Goal: Check status: Check status

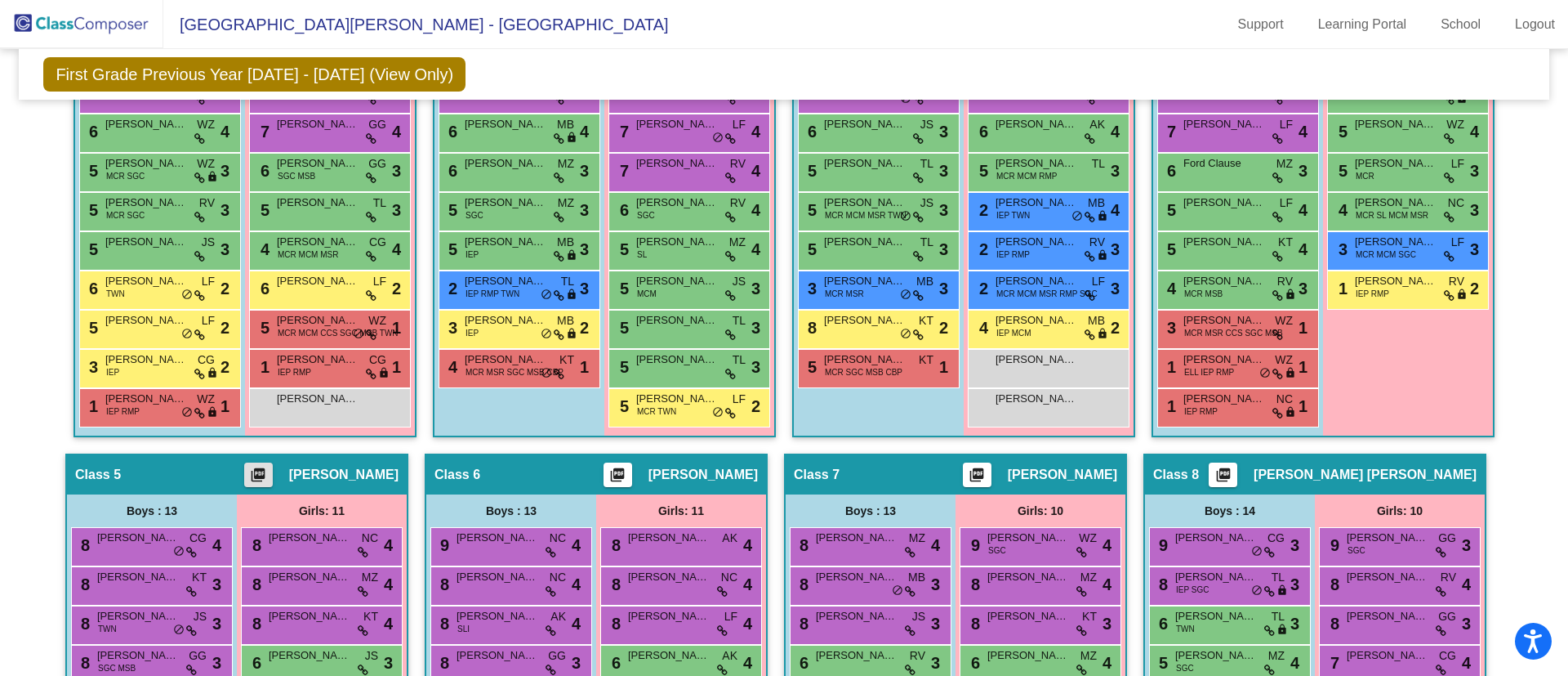
scroll to position [657, 0]
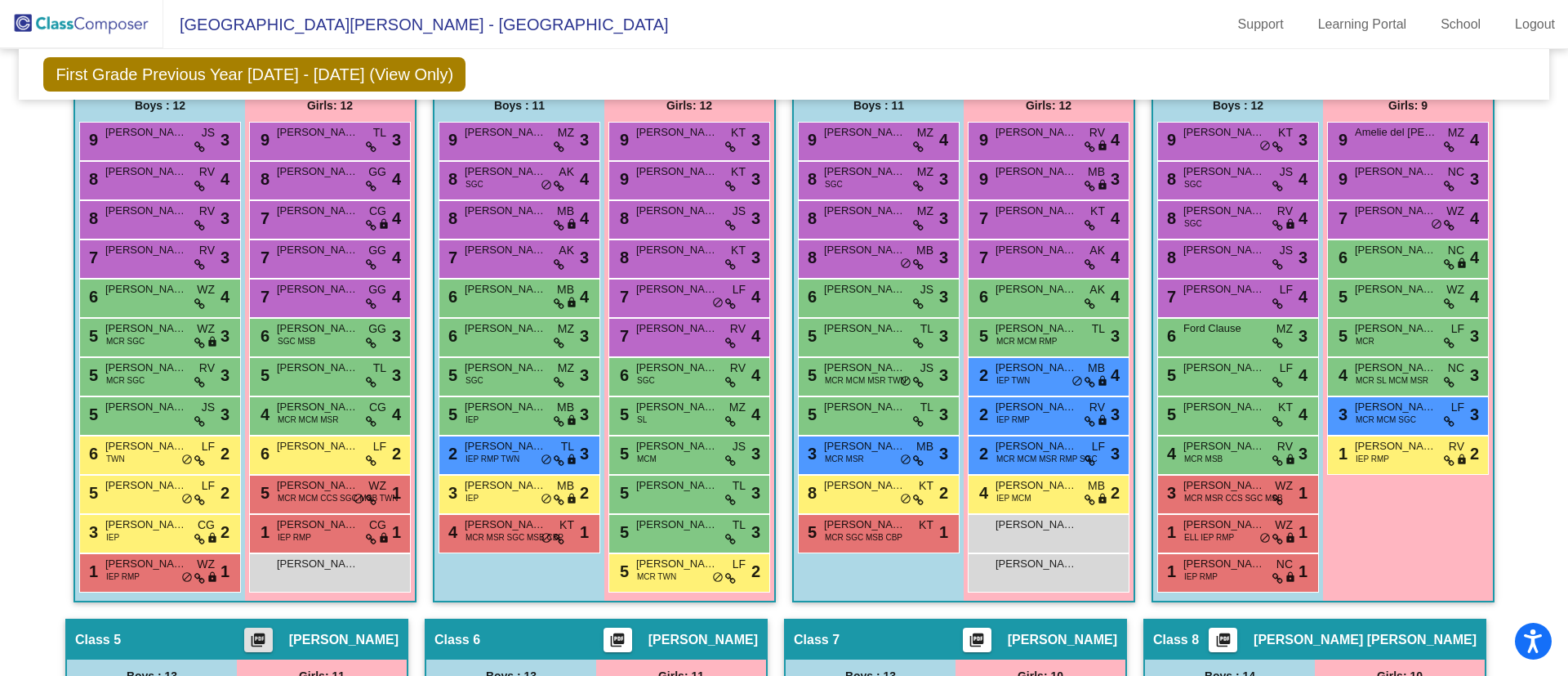
click at [105, 24] on img at bounding box center [81, 24] width 164 height 48
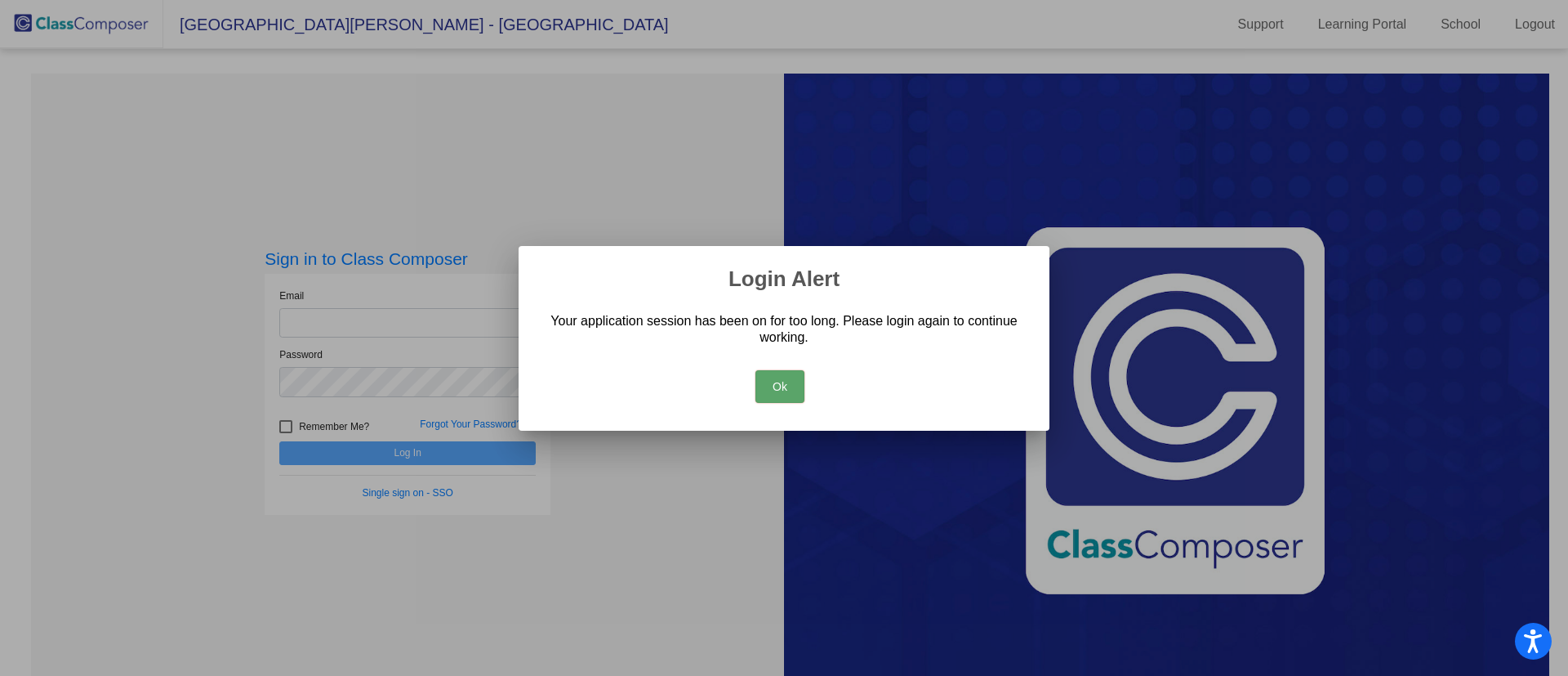
click at [781, 386] on button "Ok" at bounding box center [780, 386] width 49 height 33
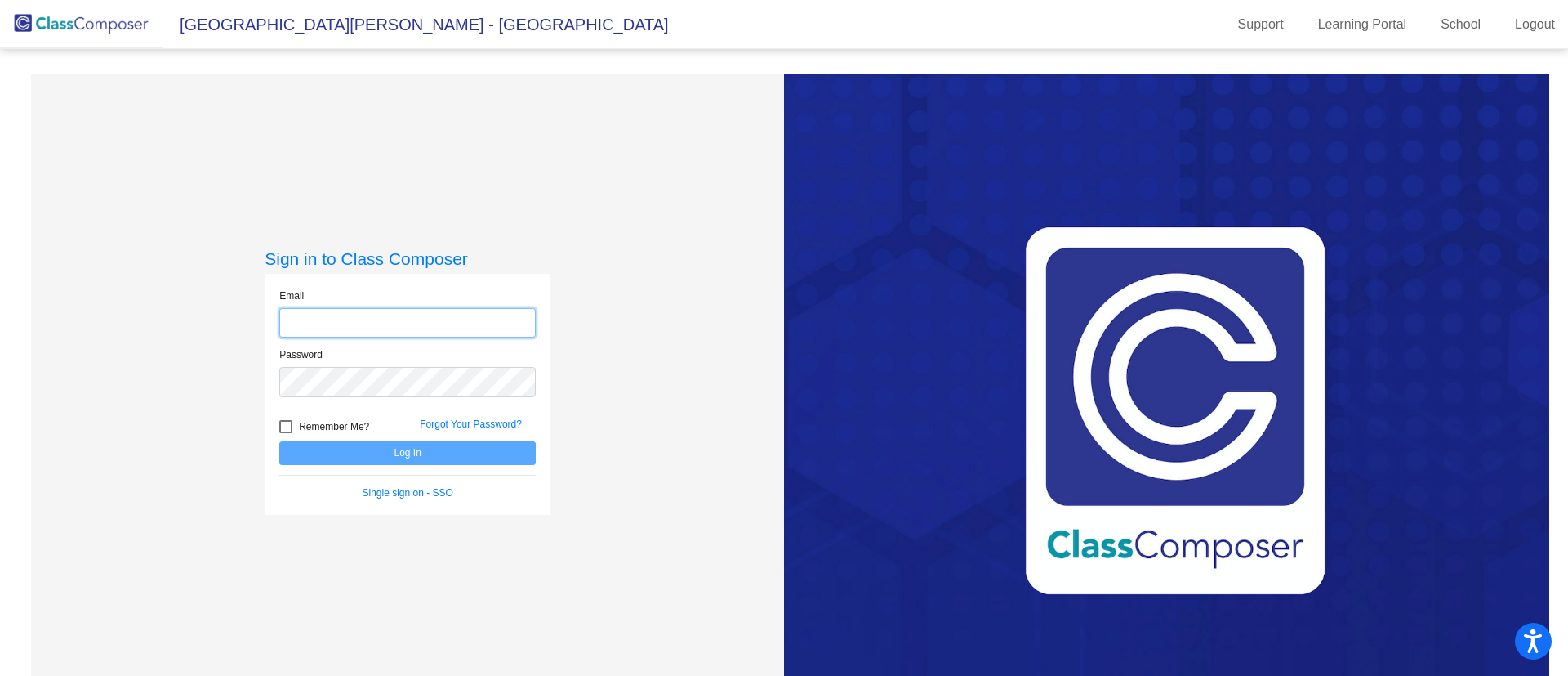
click at [428, 326] on input "email" at bounding box center [408, 323] width 257 height 31
type input "[EMAIL_ADDRESS][PERSON_NAME][DOMAIN_NAME]"
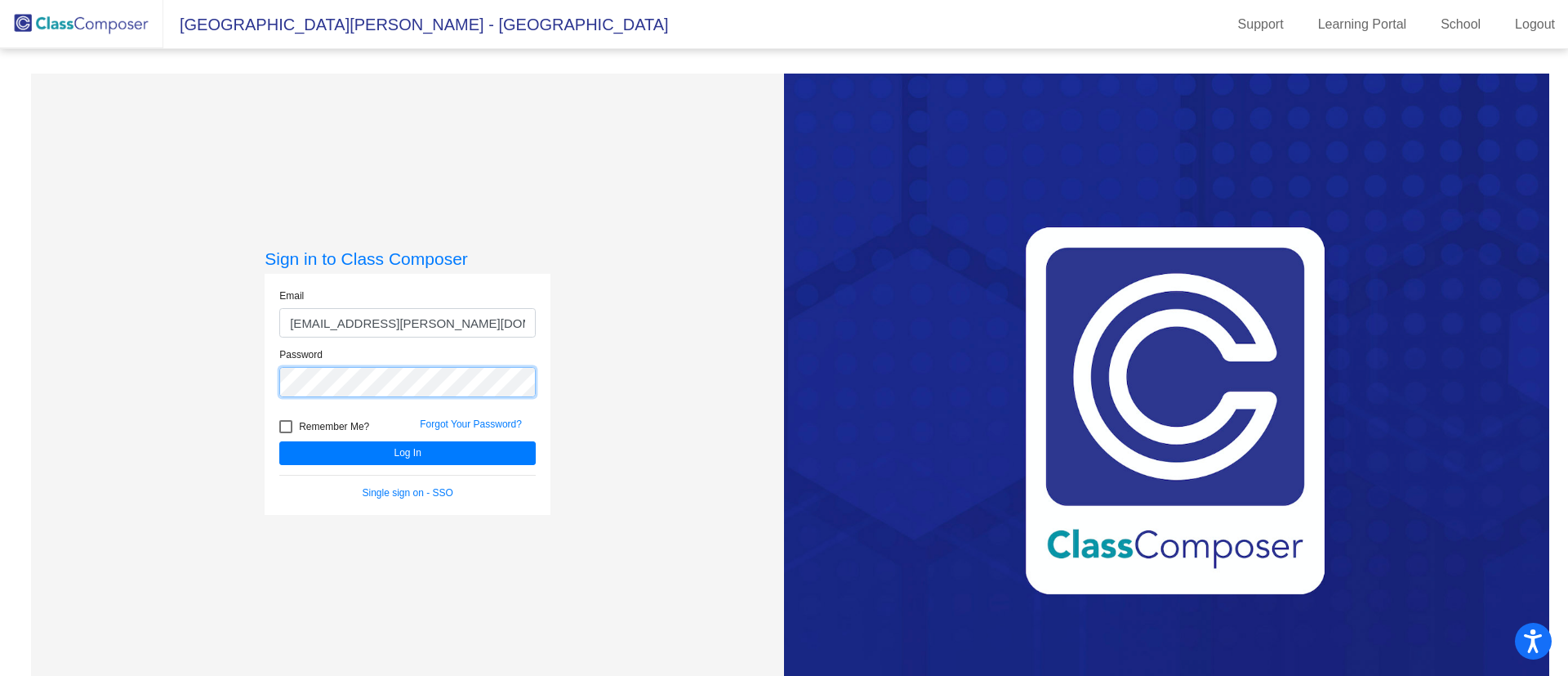
click at [280, 441] on button "Log In" at bounding box center [408, 453] width 257 height 24
click at [264, 408] on div "Email [EMAIL_ADDRESS][PERSON_NAME][DOMAIN_NAME] Password Remember Me? Forgot Yo…" at bounding box center [407, 394] width 286 height 241
click at [280, 441] on button "Log In" at bounding box center [408, 453] width 257 height 24
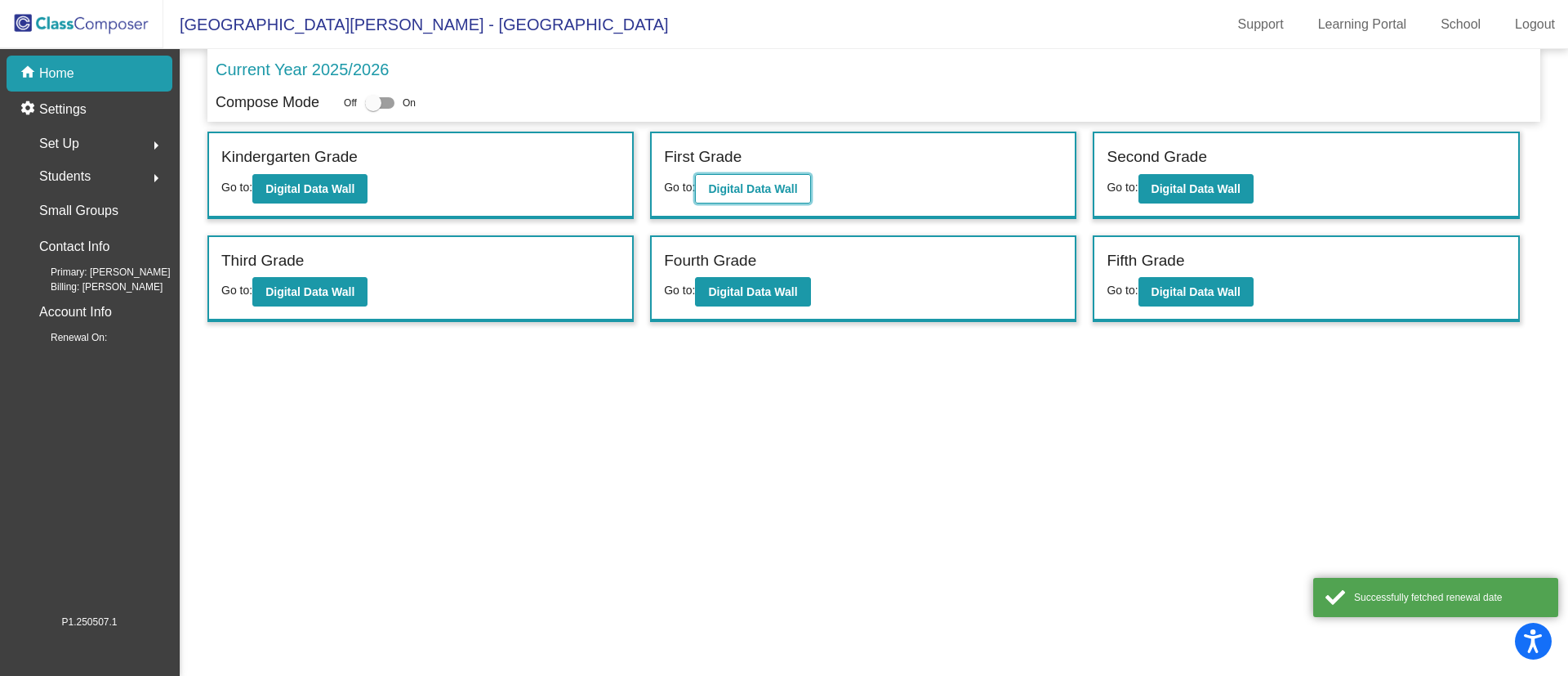
click at [733, 193] on b "Digital Data Wall" at bounding box center [752, 188] width 89 height 13
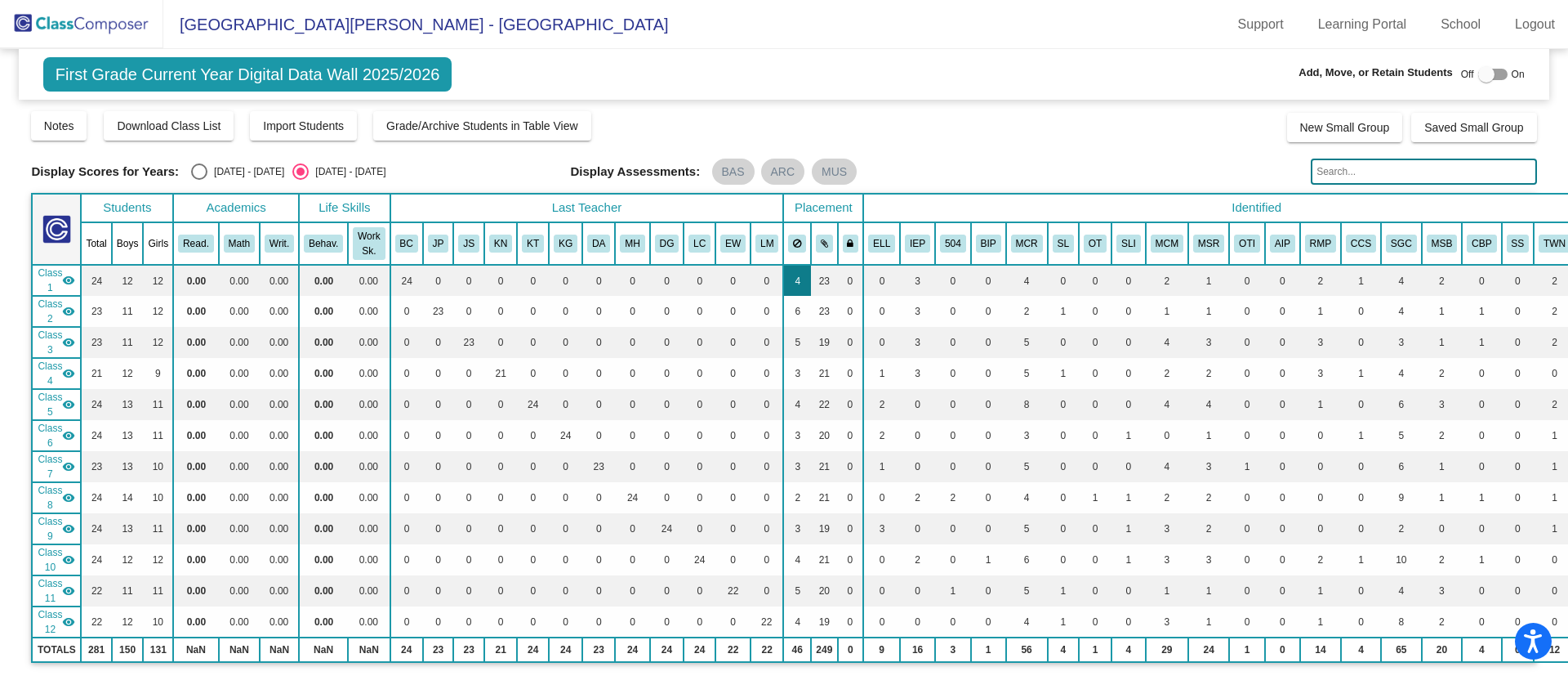
click at [784, 293] on td "4" at bounding box center [797, 280] width 28 height 31
click at [902, 153] on div "Display Scores for Years: [DATE] - [DATE] [DATE] - [DATE] Grade/Archive Student…" at bounding box center [784, 405] width 1505 height 591
click at [792, 242] on button at bounding box center [797, 243] width 18 height 18
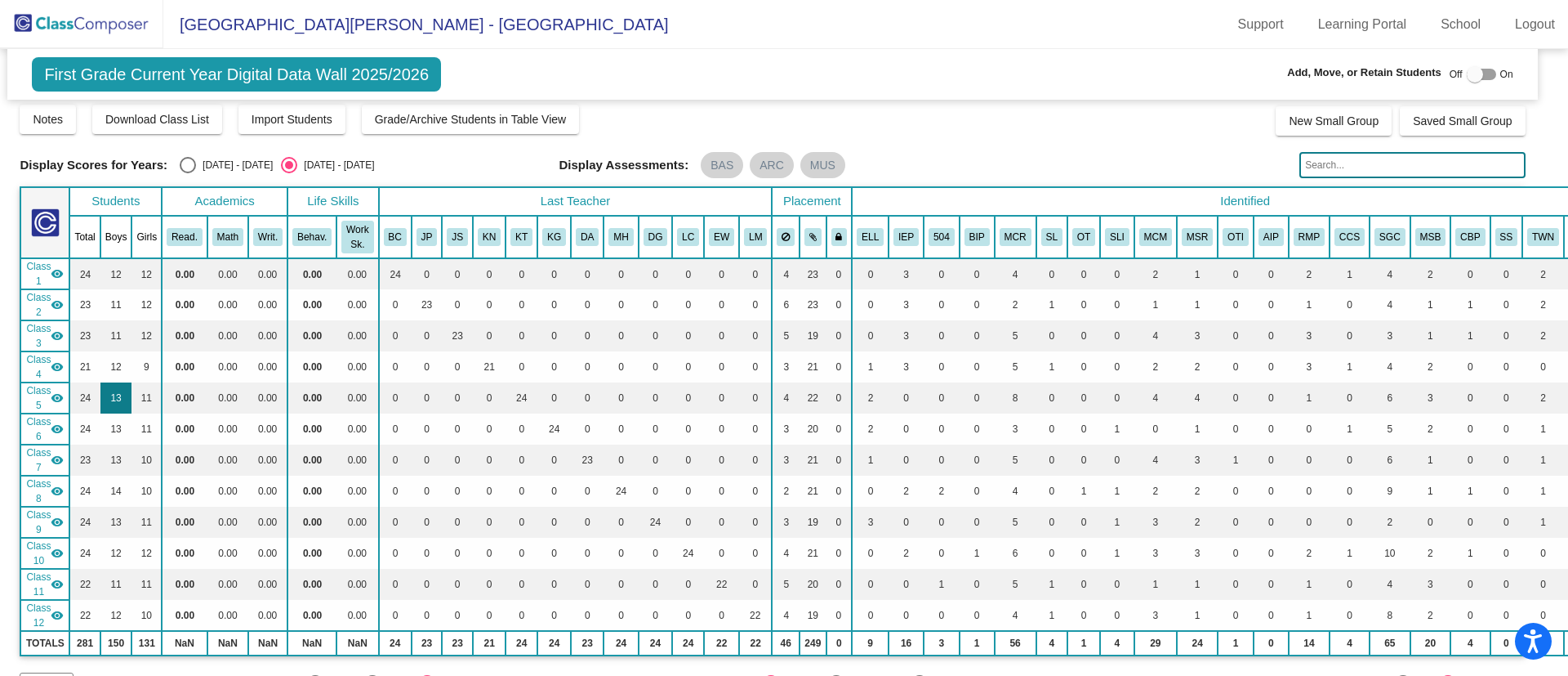
scroll to position [8, 12]
click at [103, 18] on img at bounding box center [81, 24] width 164 height 48
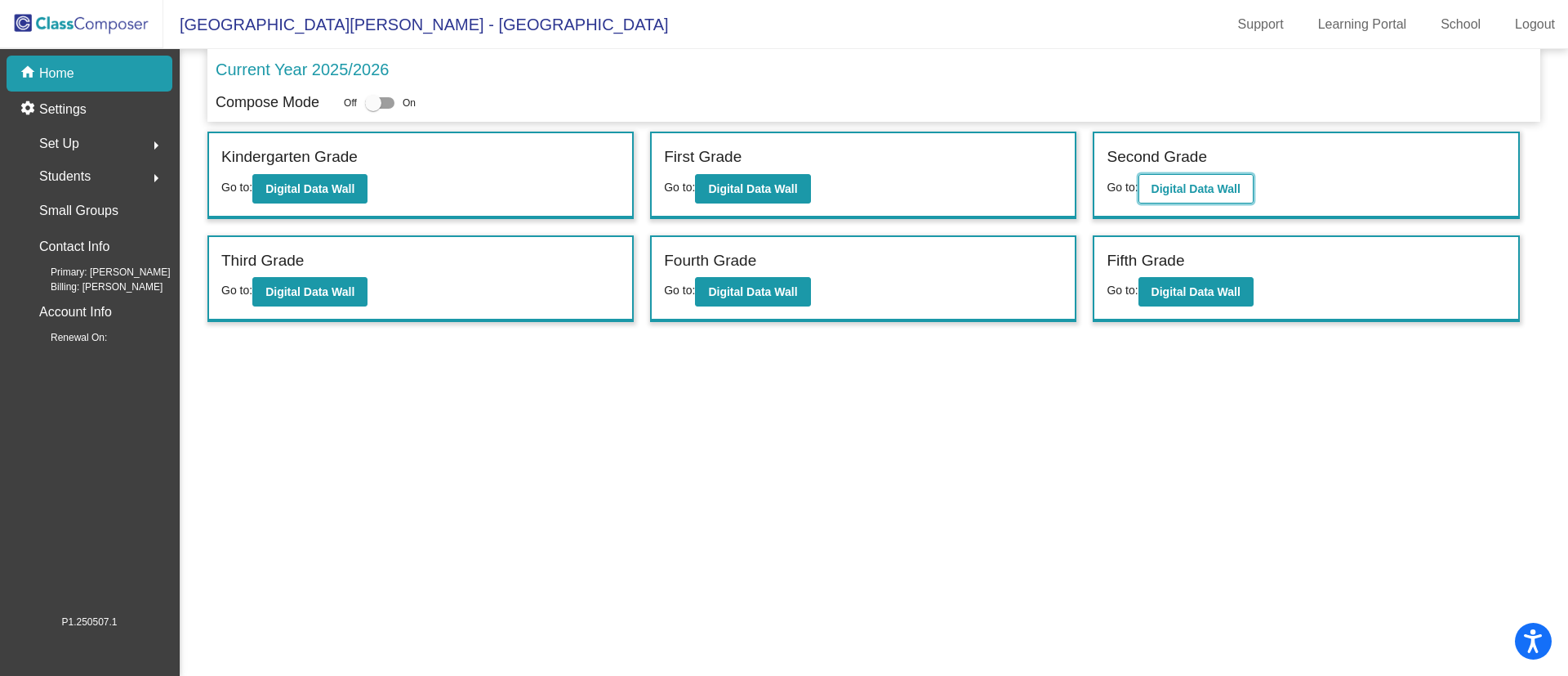
click at [1172, 183] on b "Digital Data Wall" at bounding box center [1196, 188] width 89 height 13
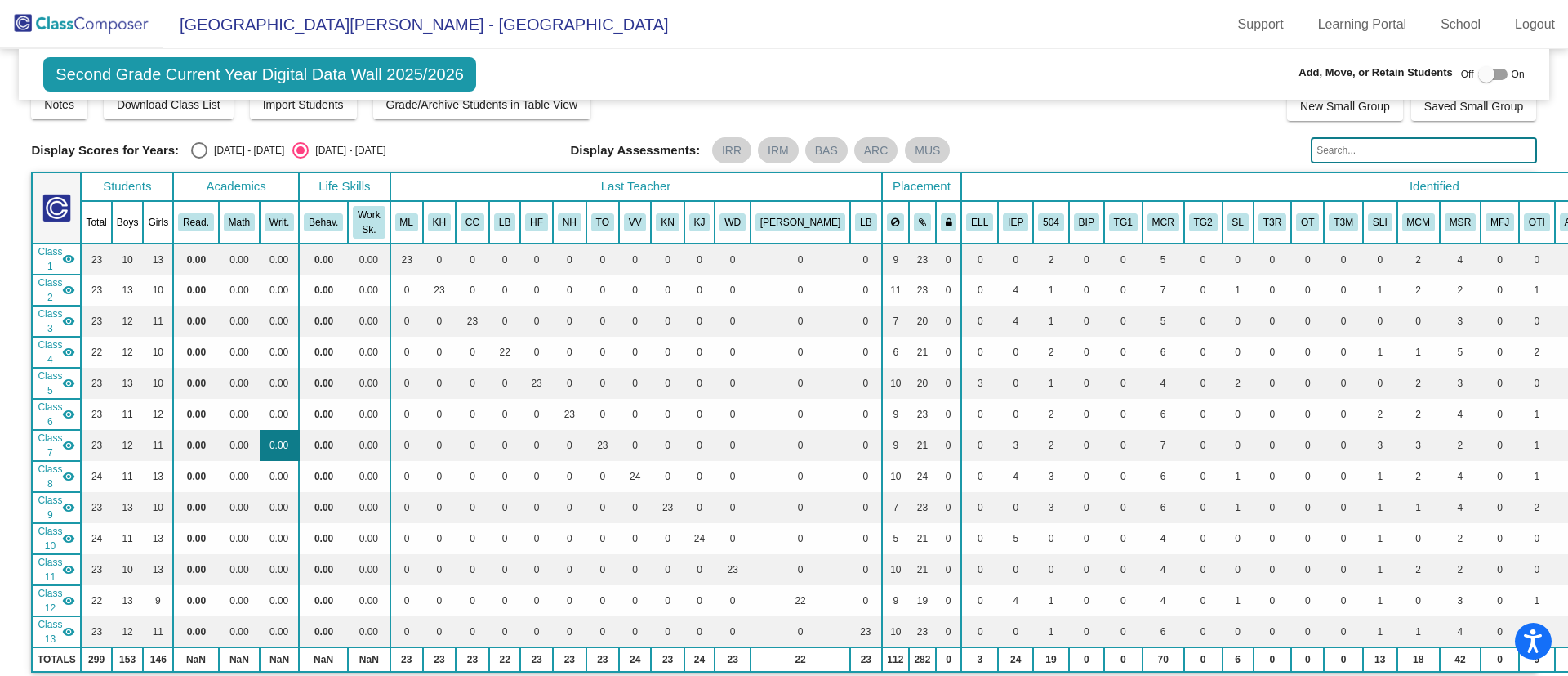
scroll to position [22, 0]
click at [90, 23] on img at bounding box center [81, 24] width 164 height 48
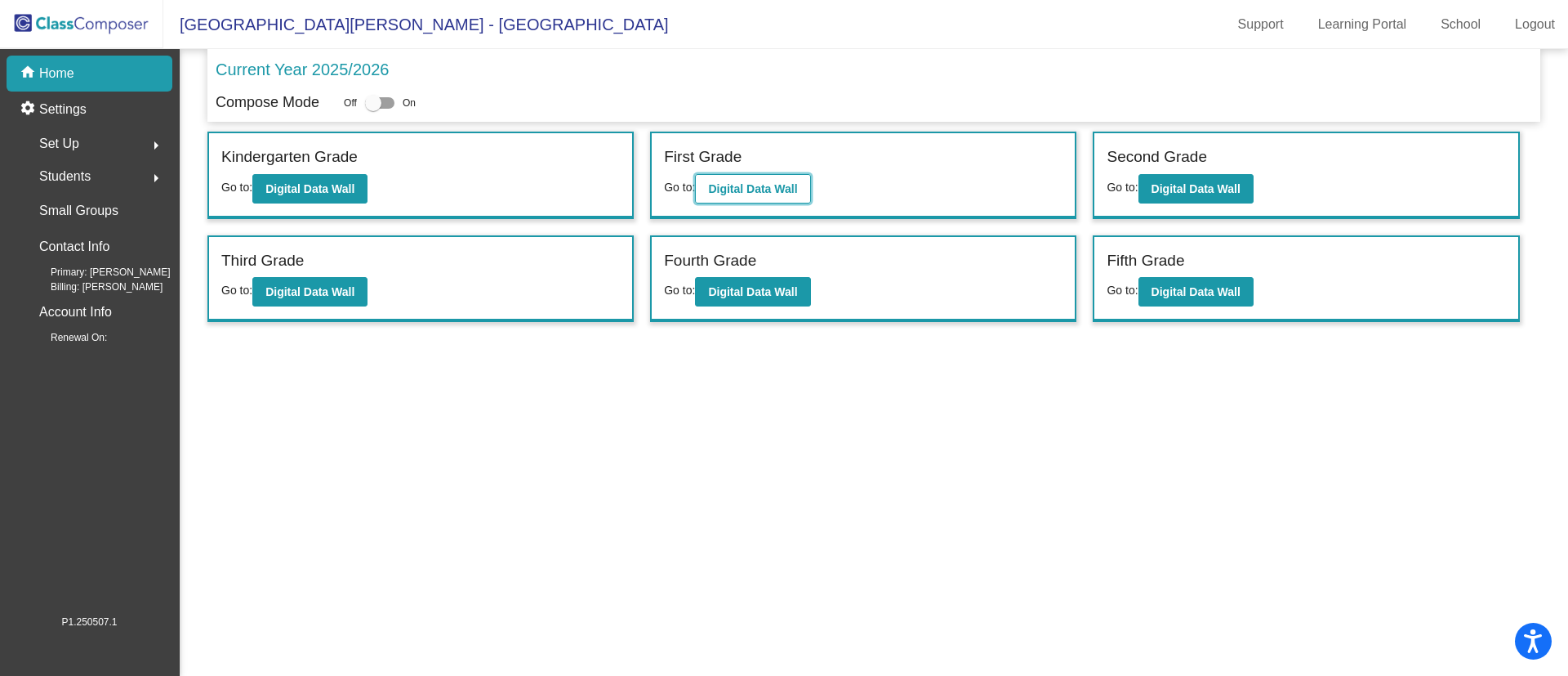
click at [772, 188] on b "Digital Data Wall" at bounding box center [752, 188] width 89 height 13
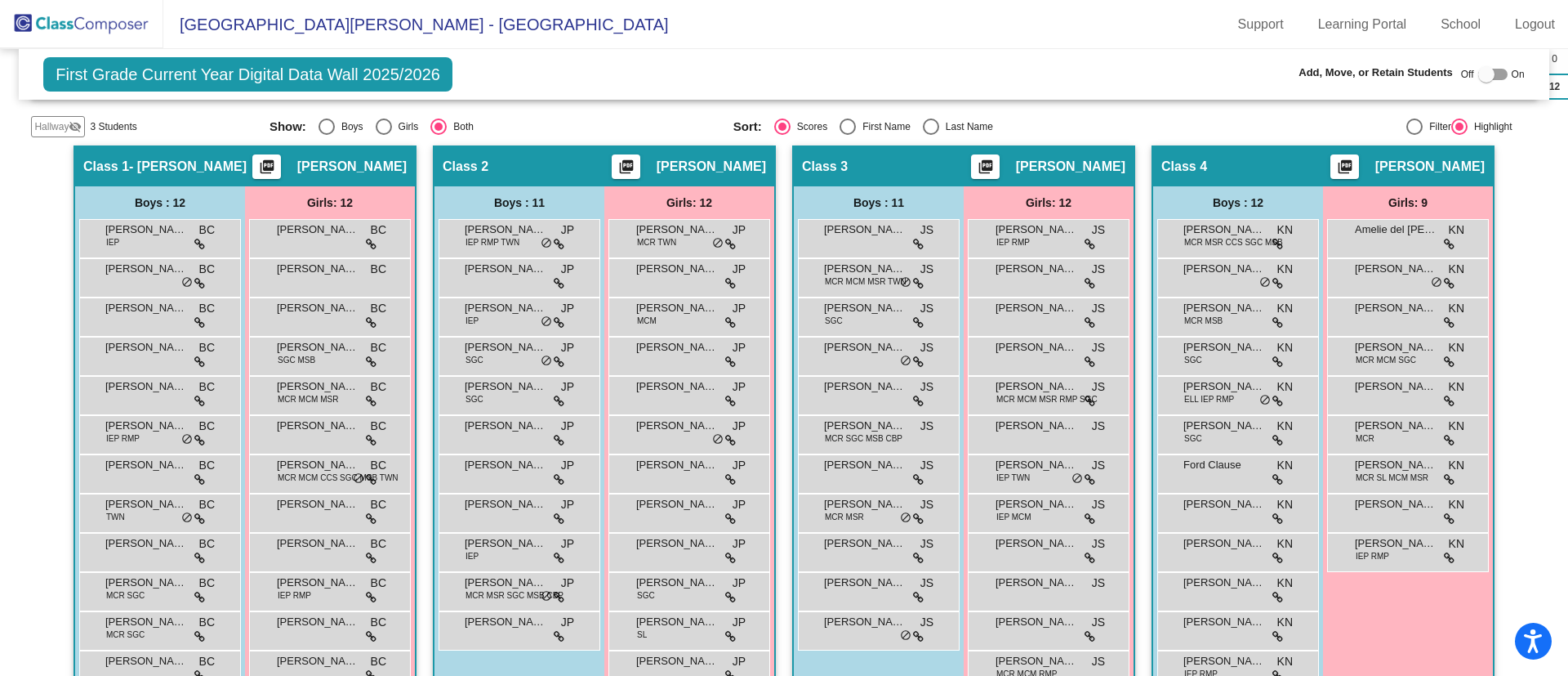
scroll to position [567, 0]
